Goal: Task Accomplishment & Management: Manage account settings

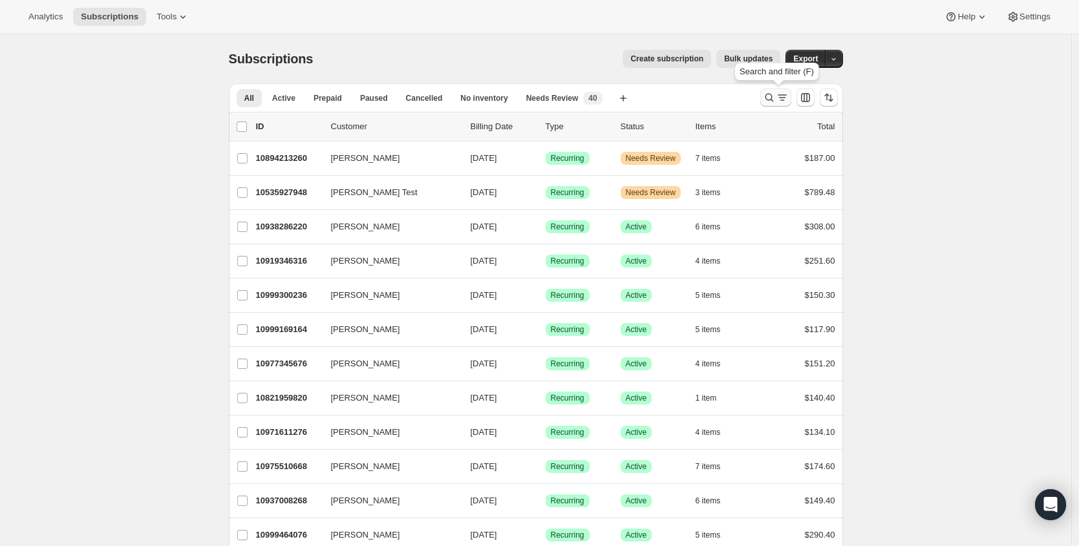
click at [778, 96] on icon "Search and filter results" at bounding box center [781, 97] width 13 height 13
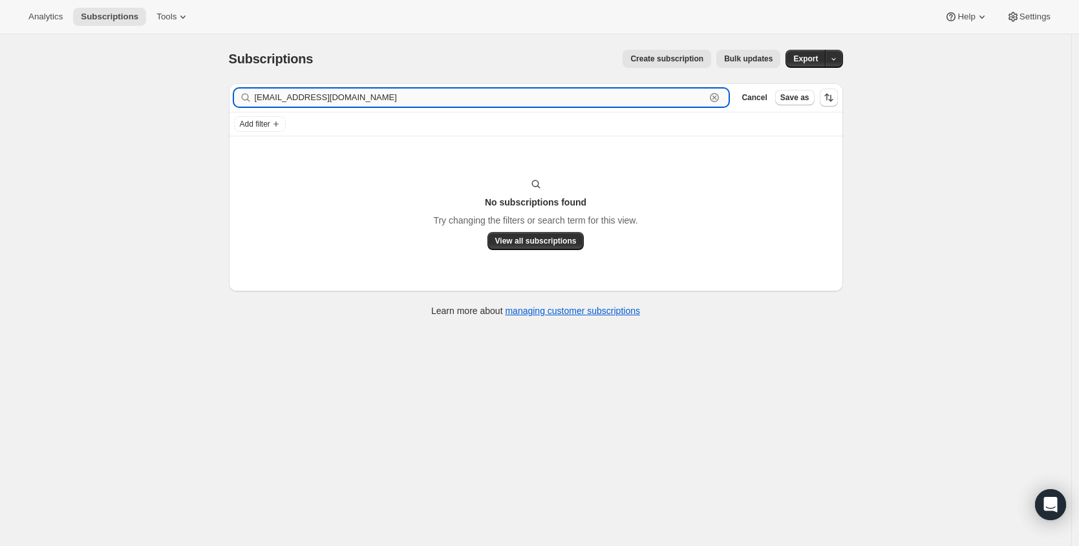
click at [358, 95] on input "[EMAIL_ADDRESS][DOMAIN_NAME]" at bounding box center [480, 98] width 451 height 18
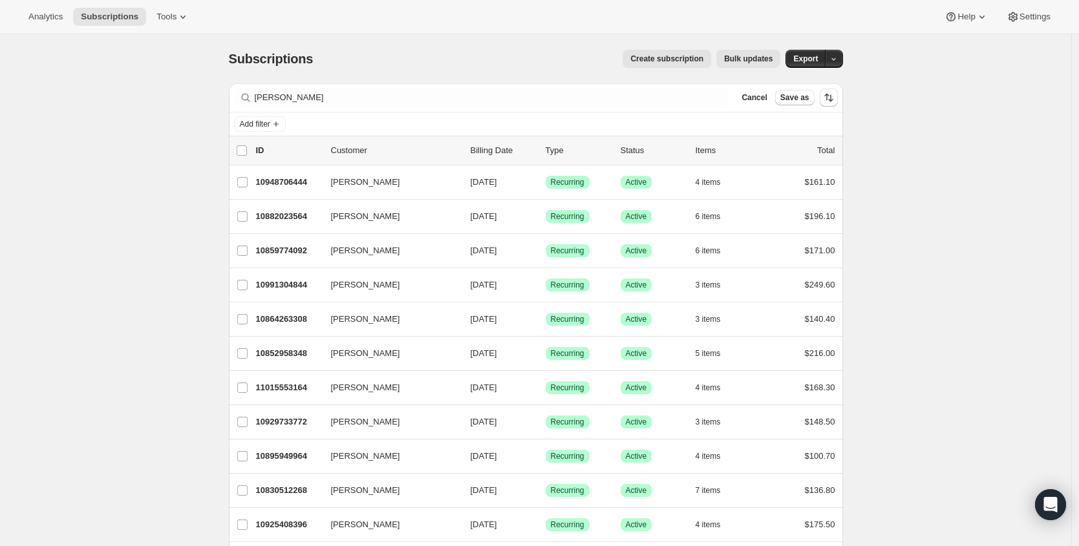
click at [366, 133] on div "Add filter" at bounding box center [536, 123] width 614 height 23
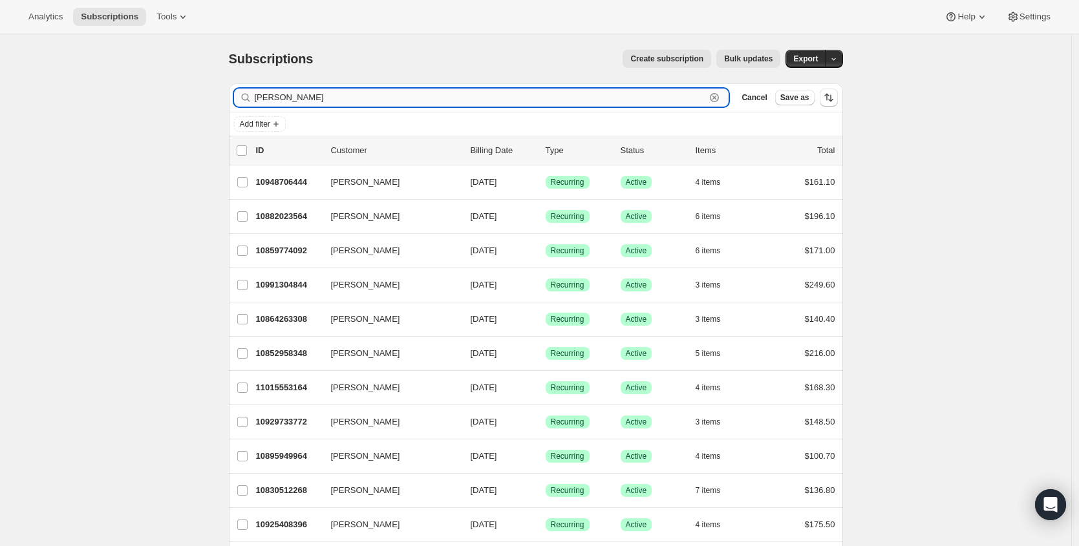
click at [367, 100] on input "[PERSON_NAME]" at bounding box center [480, 98] width 451 height 18
click at [367, 99] on input "[PERSON_NAME]" at bounding box center [480, 98] width 451 height 18
paste input "[EMAIL_ADDRESS][DOMAIN_NAME]"
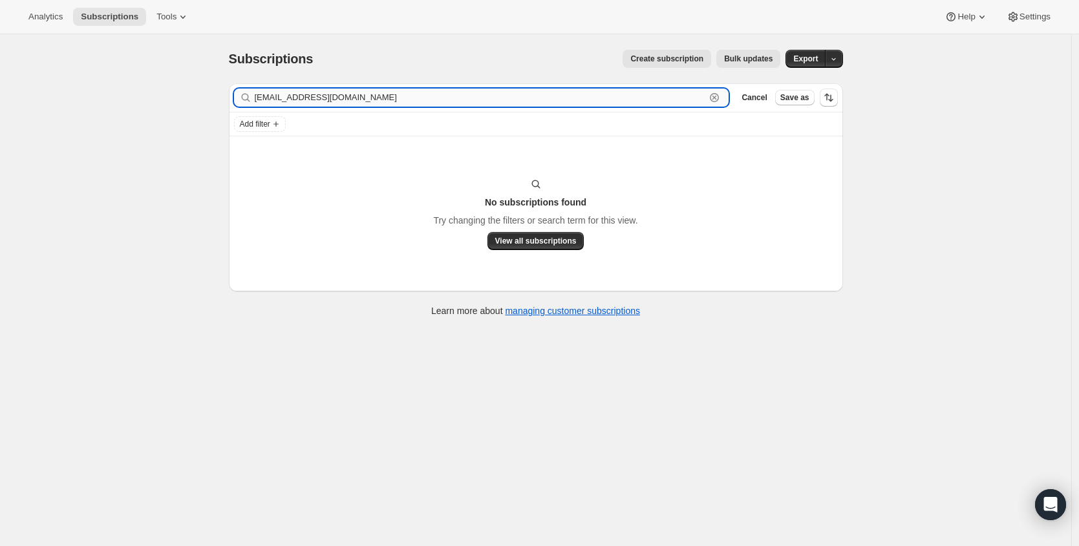
click at [324, 103] on input "[EMAIL_ADDRESS][DOMAIN_NAME]" at bounding box center [480, 98] width 451 height 18
click at [325, 103] on input "[EMAIL_ADDRESS][DOMAIN_NAME]" at bounding box center [480, 98] width 451 height 18
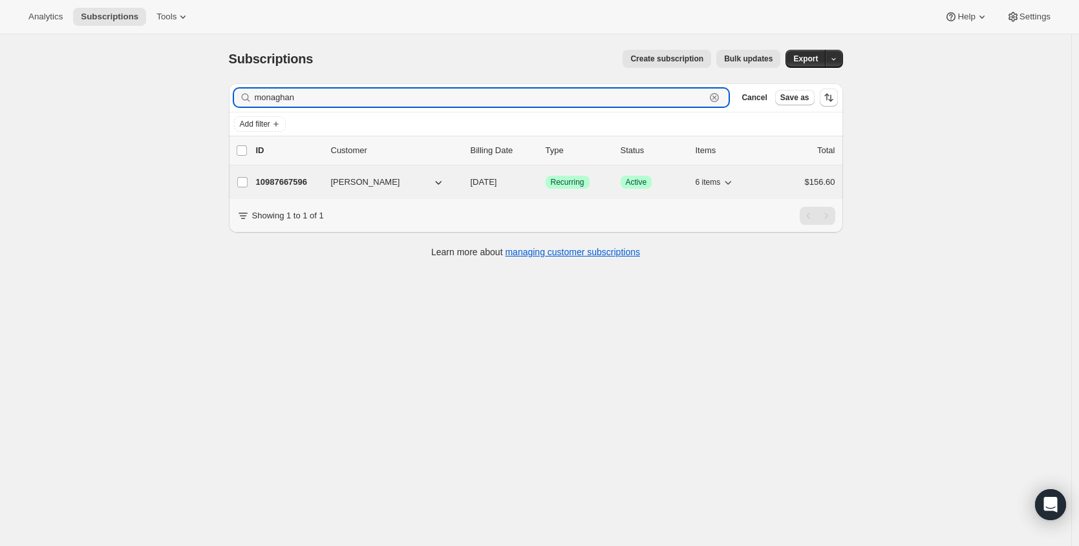
type input "monaghan"
click at [295, 176] on p "10987667596" at bounding box center [288, 182] width 65 height 13
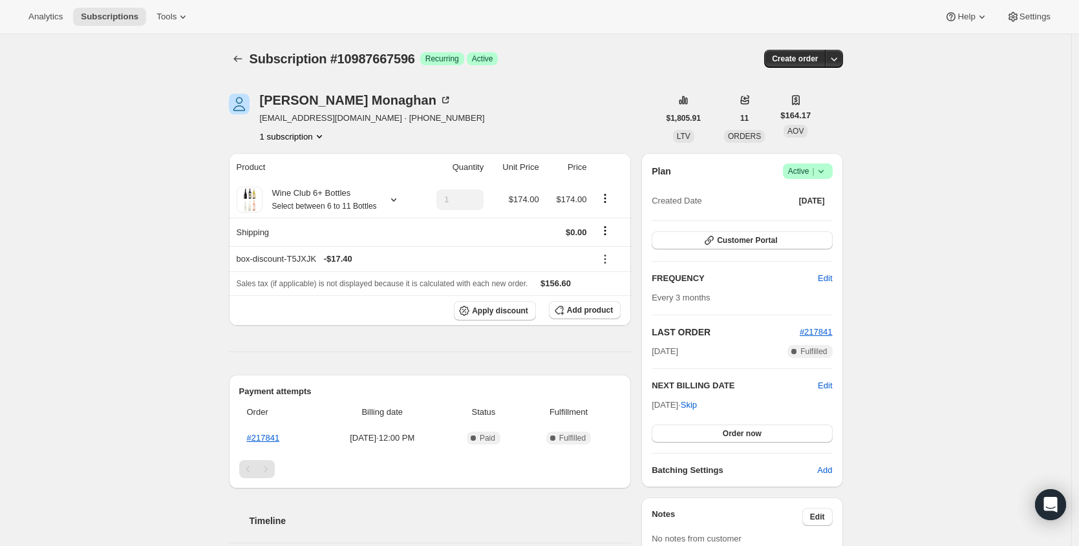
click at [819, 174] on icon at bounding box center [820, 171] width 13 height 13
click at [810, 227] on button "Cancel subscription" at bounding box center [806, 218] width 81 height 21
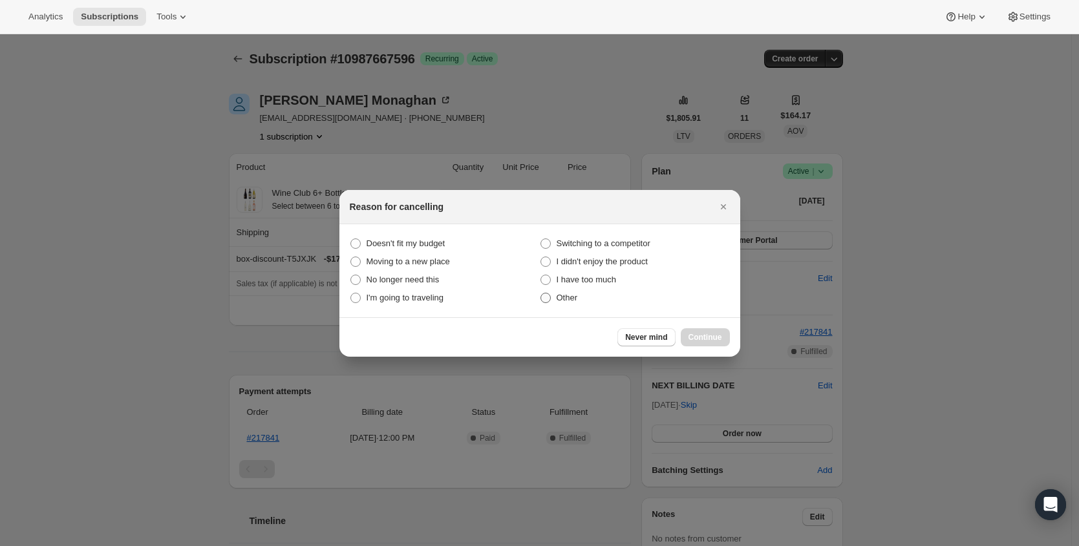
click at [563, 301] on span "Other" at bounding box center [566, 298] width 21 height 10
click at [541, 293] on input "Other" at bounding box center [540, 293] width 1 height 1
radio input "true"
click at [729, 342] on button "Continue" at bounding box center [704, 337] width 49 height 18
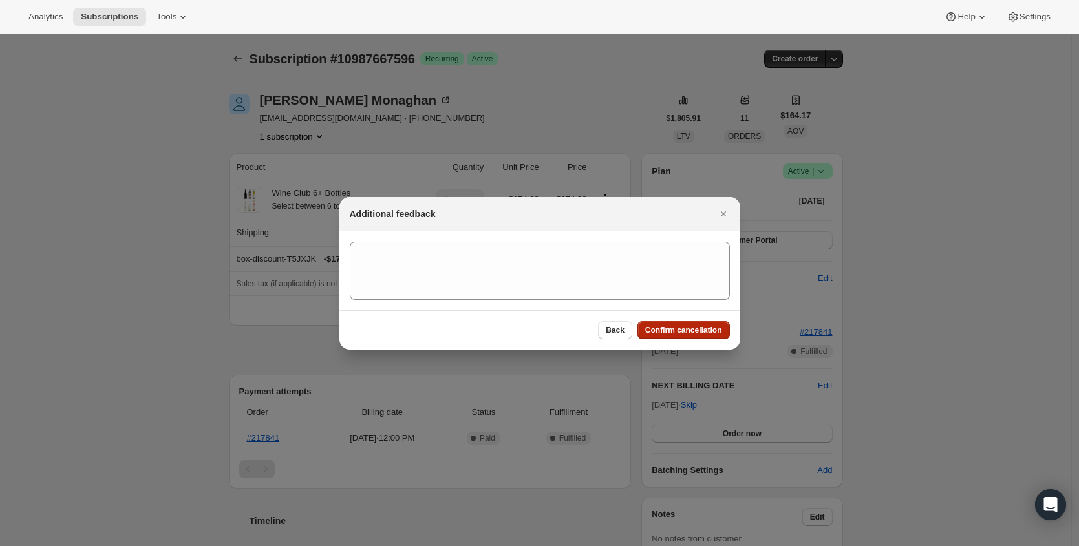
click at [715, 337] on button "Confirm cancellation" at bounding box center [683, 330] width 92 height 18
